Goal: Check status: Check status

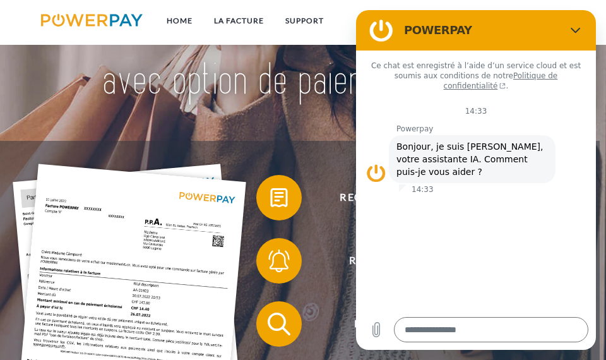
click at [113, 239] on img at bounding box center [129, 320] width 233 height 312
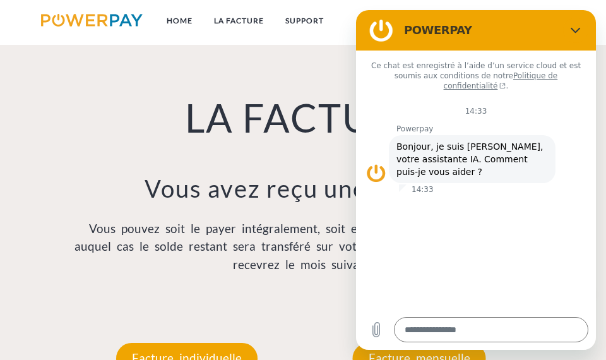
scroll to position [702, 0]
click at [113, 239] on p "Vous pouvez soit le payer intégralement, soit effectuer un paiement partiel, au…" at bounding box center [303, 247] width 465 height 54
click at [482, 24] on h2 "POWERPAY" at bounding box center [481, 30] width 154 height 15
drag, startPoint x: 469, startPoint y: 29, endPoint x: 532, endPoint y: 28, distance: 62.5
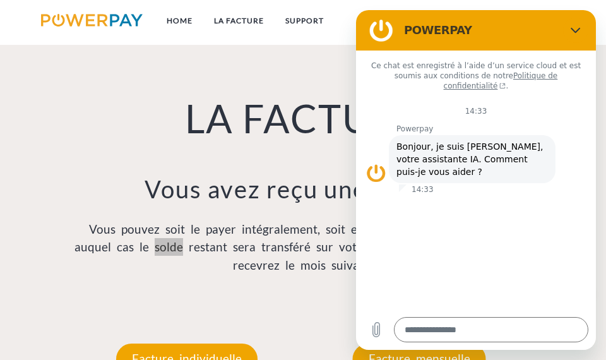
click at [532, 28] on h2 "POWERPAY" at bounding box center [481, 30] width 154 height 15
click at [584, 30] on button "Fermer" at bounding box center [575, 30] width 25 height 25
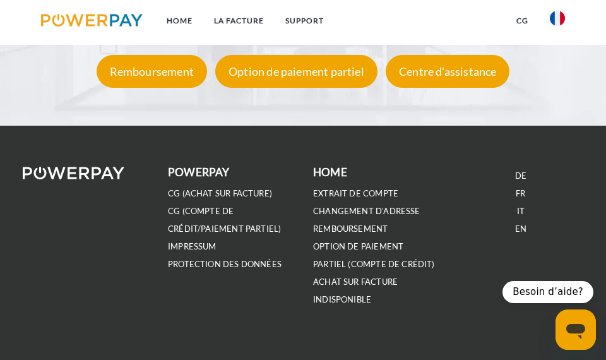
scroll to position [2046, 0]
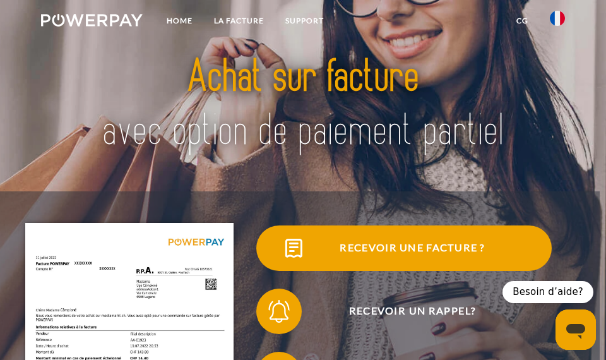
click at [275, 247] on span at bounding box center [276, 248] width 57 height 57
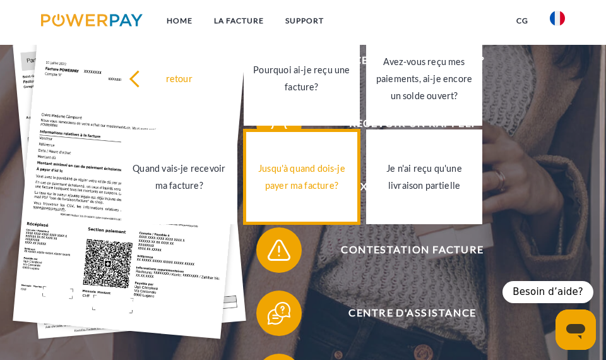
scroll to position [183, 0]
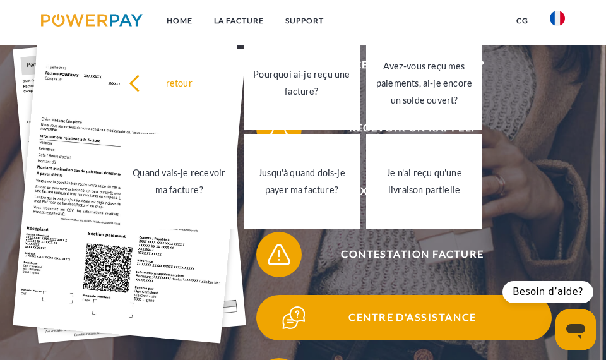
click at [279, 310] on span at bounding box center [276, 317] width 57 height 57
type textarea "*"
